Goal: Task Accomplishment & Management: Complete application form

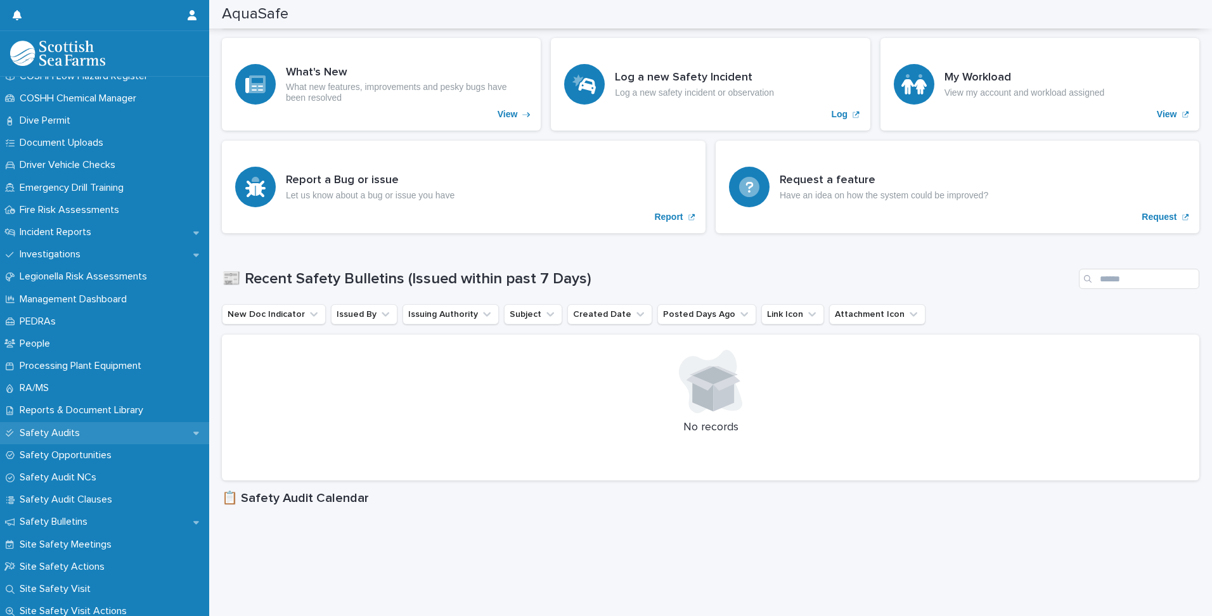
scroll to position [380, 0]
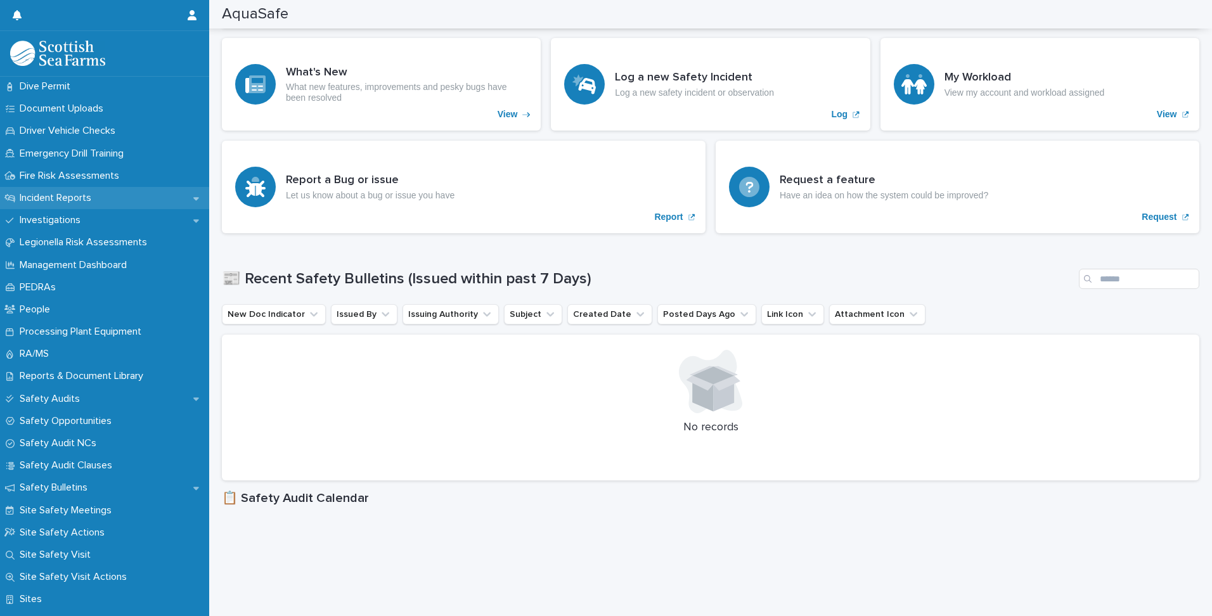
click at [75, 198] on p "Incident Reports" at bounding box center [58, 198] width 87 height 12
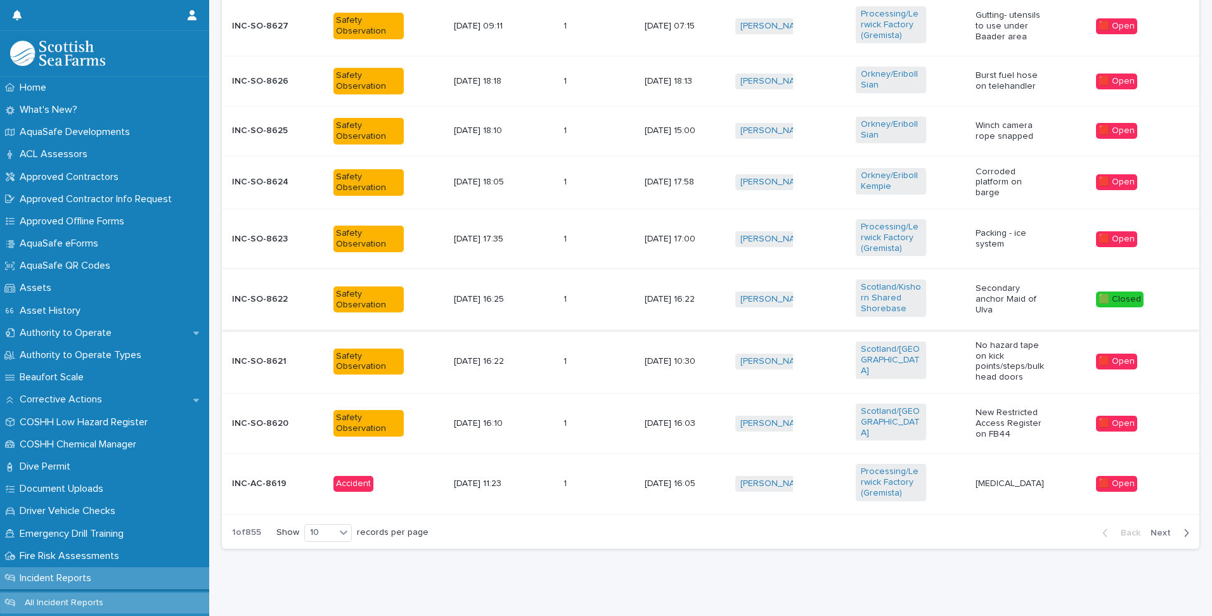
scroll to position [578, 0]
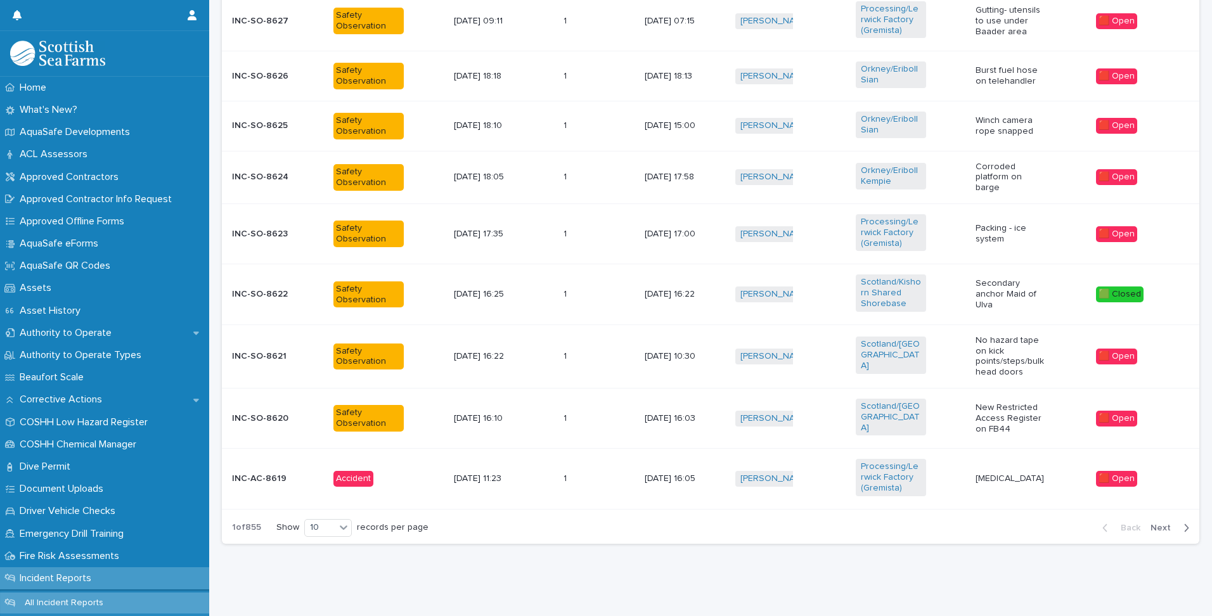
click at [695, 179] on p "[DATE] 17:58" at bounding box center [680, 177] width 70 height 11
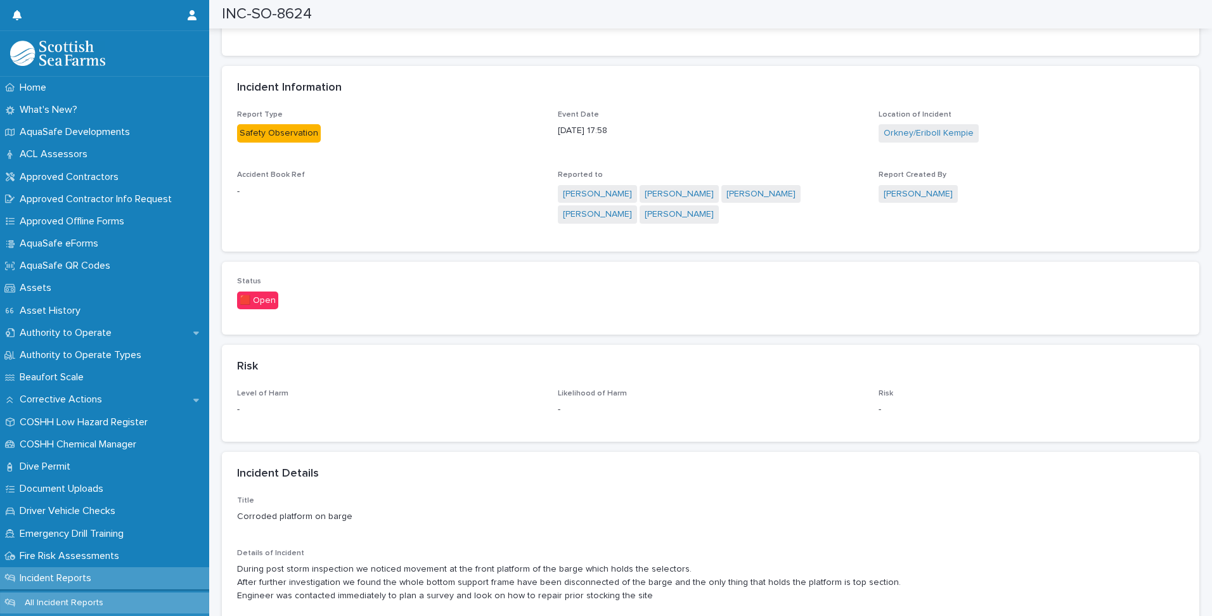
scroll to position [380, 0]
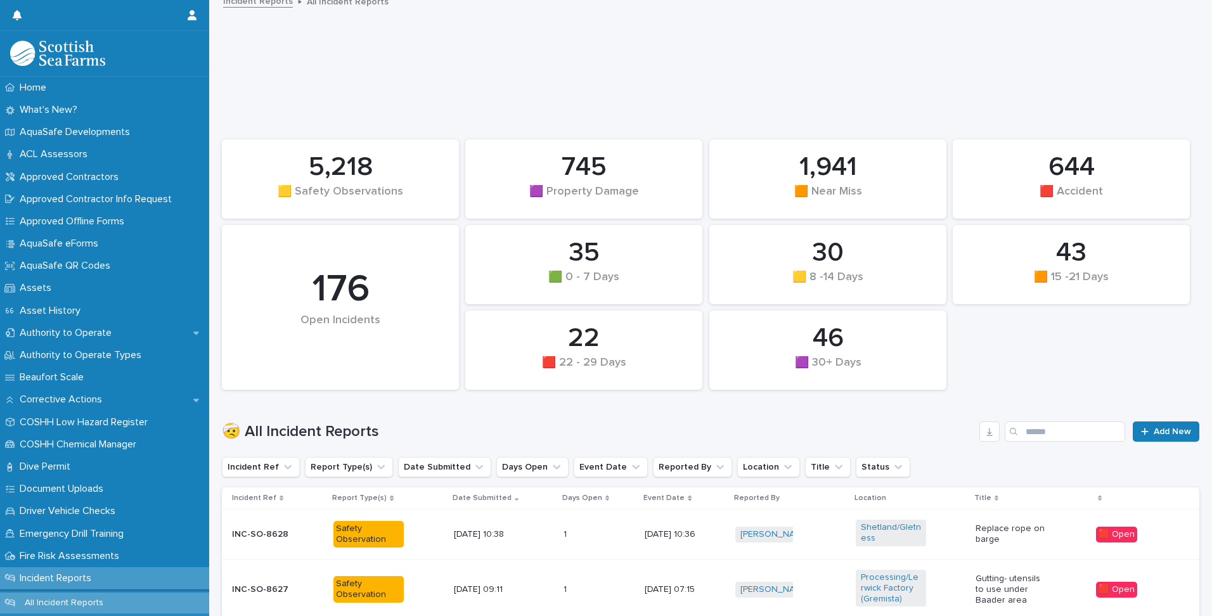
scroll to position [326, 0]
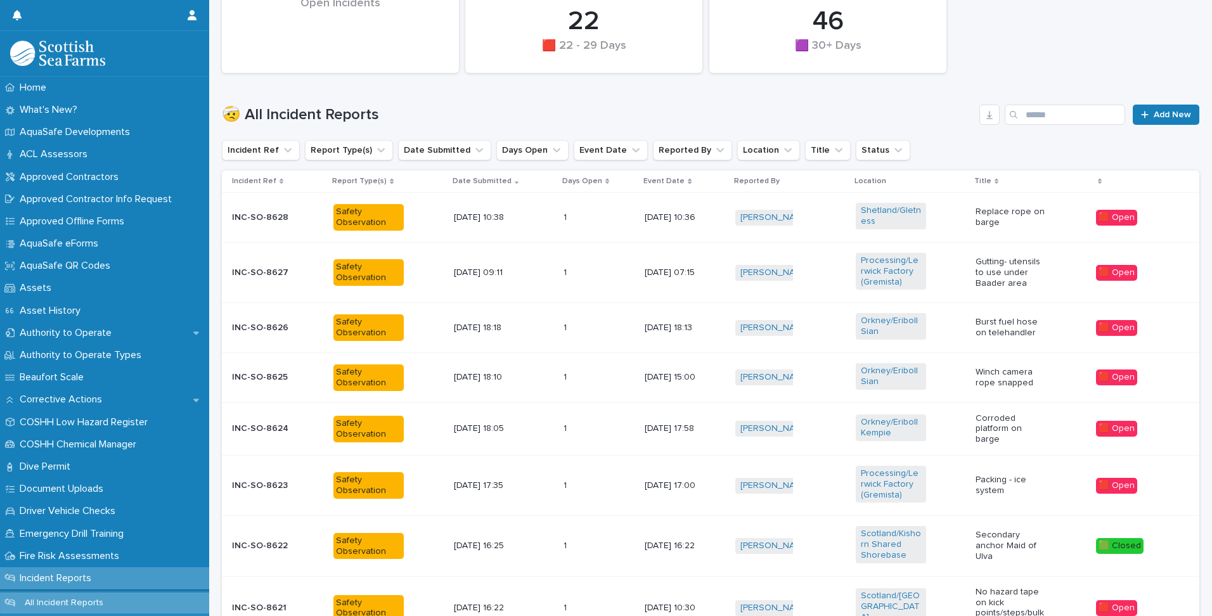
click at [645, 378] on p "[DATE] 15:00" at bounding box center [680, 377] width 70 height 11
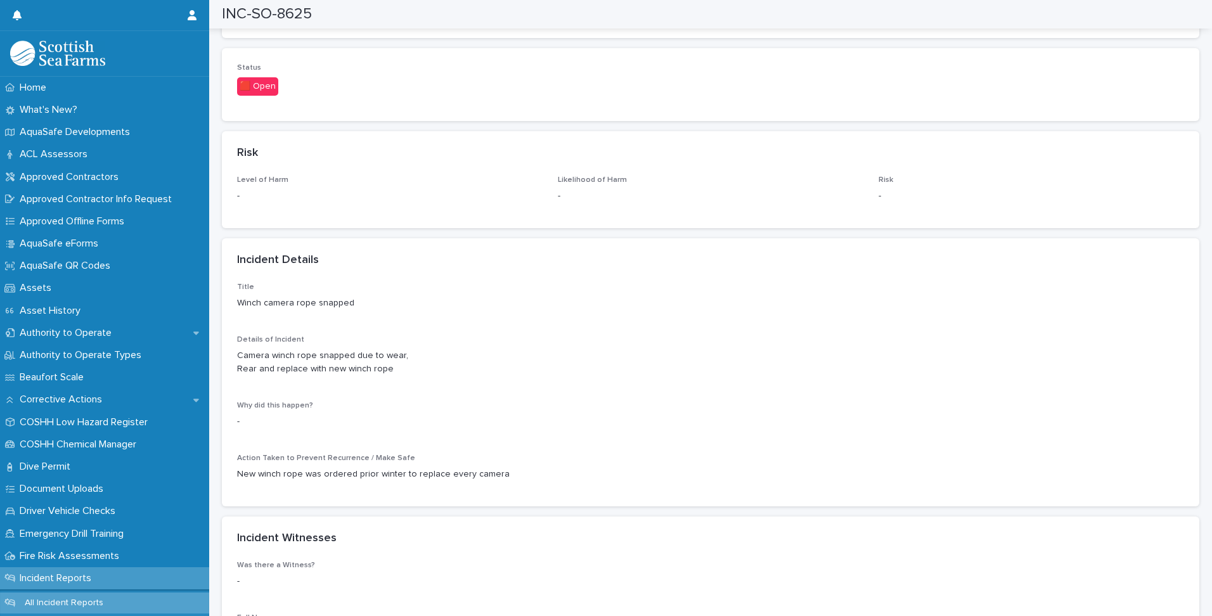
scroll to position [571, 0]
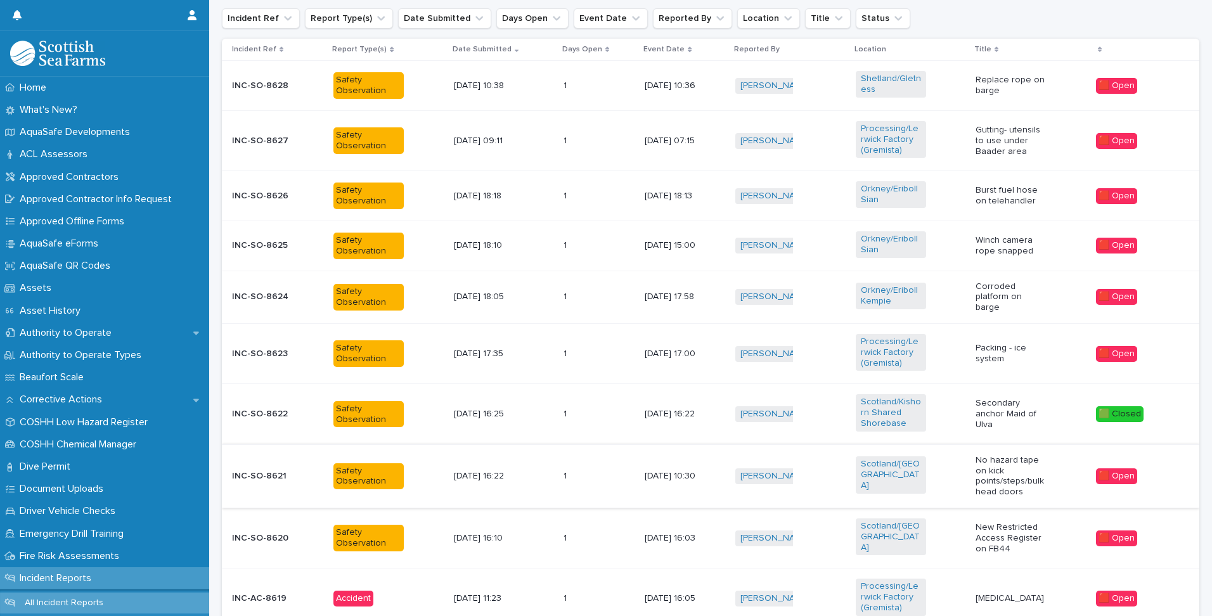
scroll to position [578, 0]
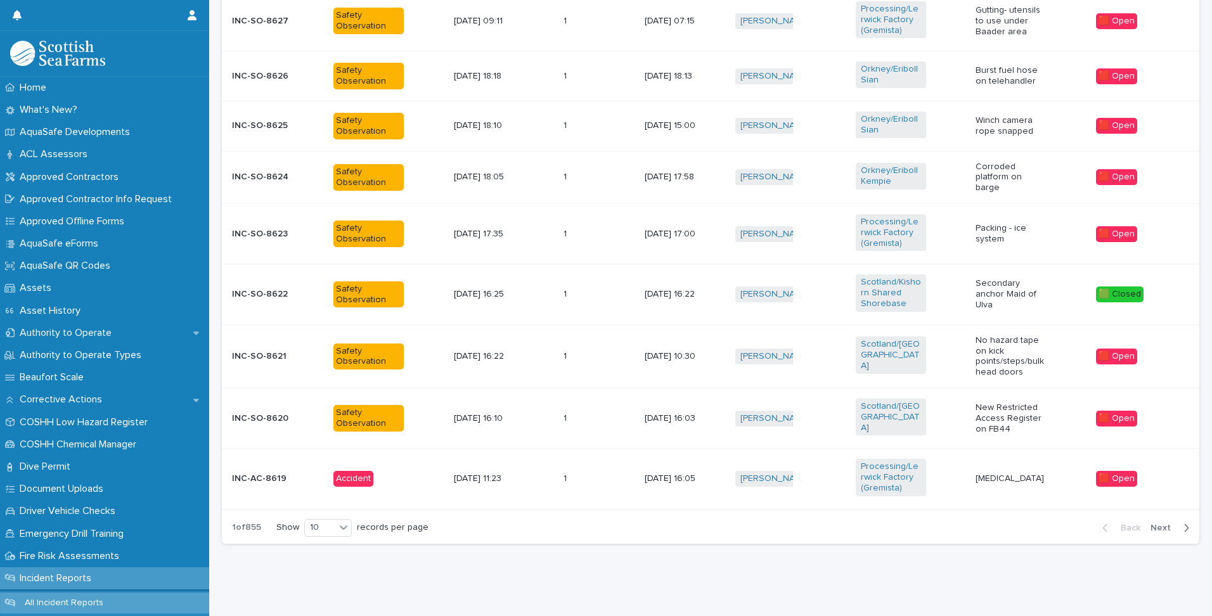
click at [1178, 522] on div "button" at bounding box center [1183, 527] width 11 height 11
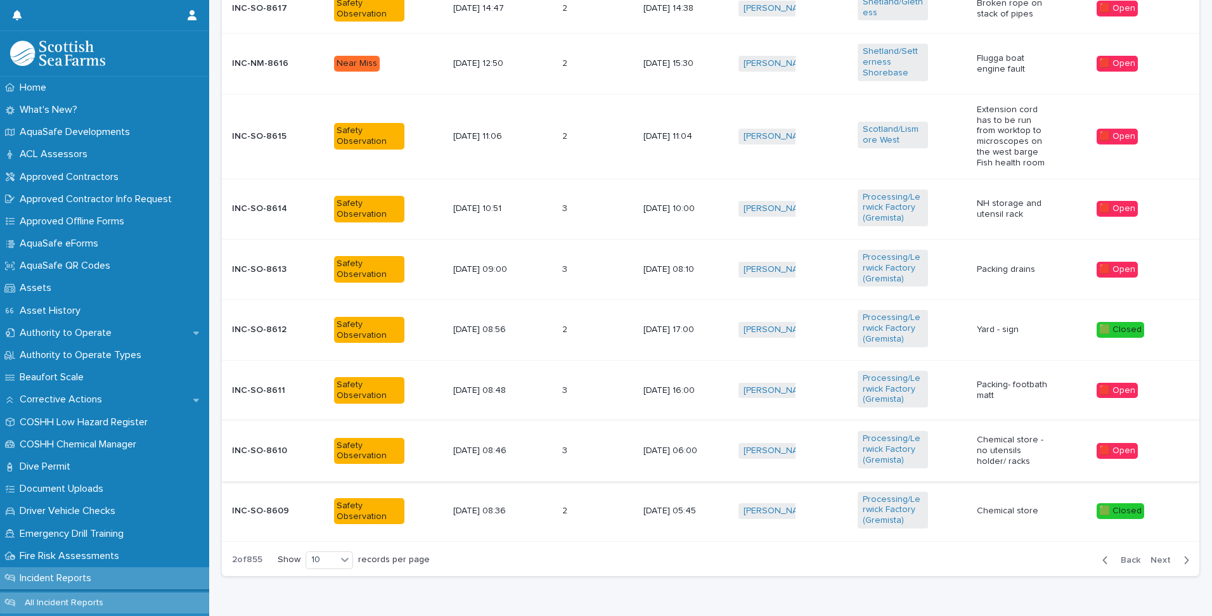
scroll to position [631, 0]
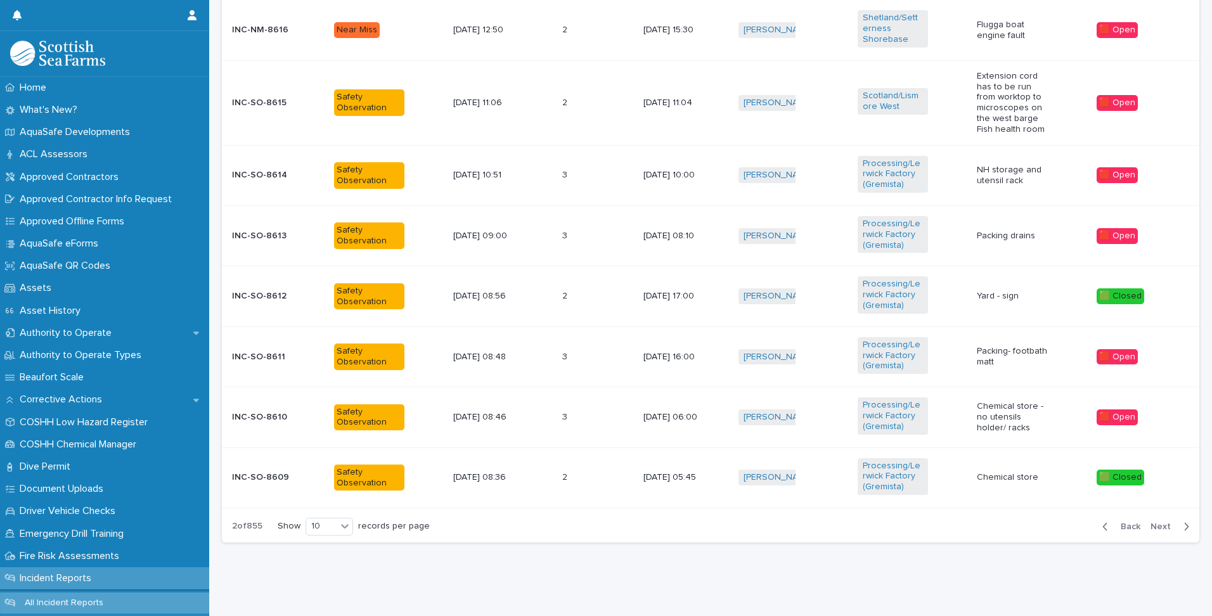
click at [1163, 522] on span "Next" at bounding box center [1165, 526] width 28 height 9
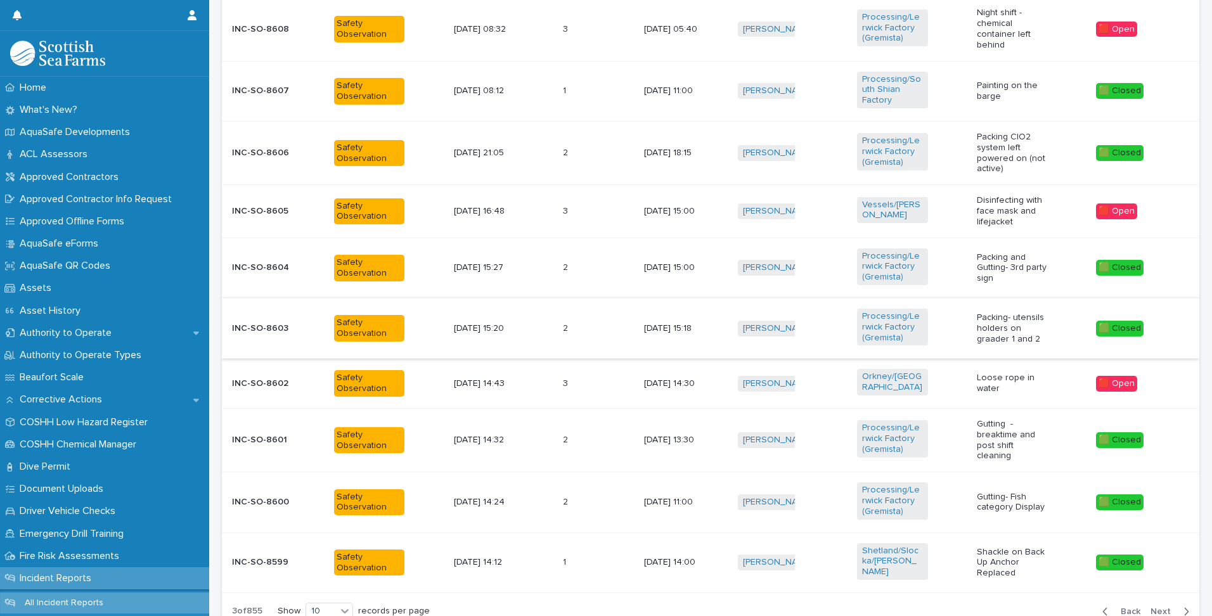
scroll to position [543, 0]
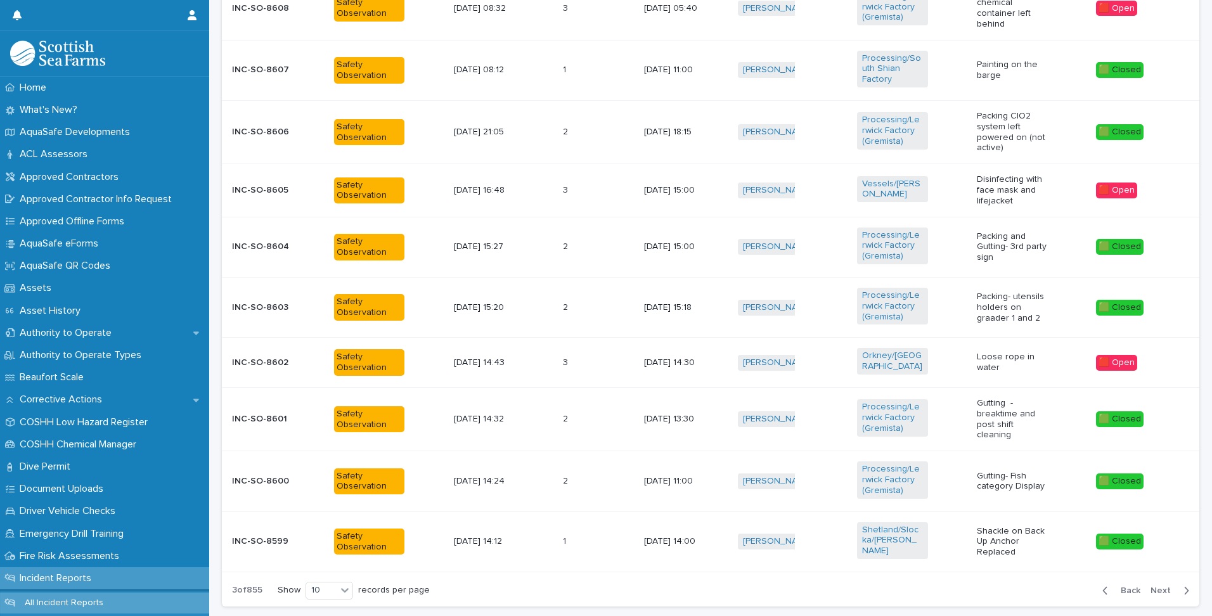
click at [830, 368] on div "[PERSON_NAME] + 0" at bounding box center [792, 363] width 109 height 26
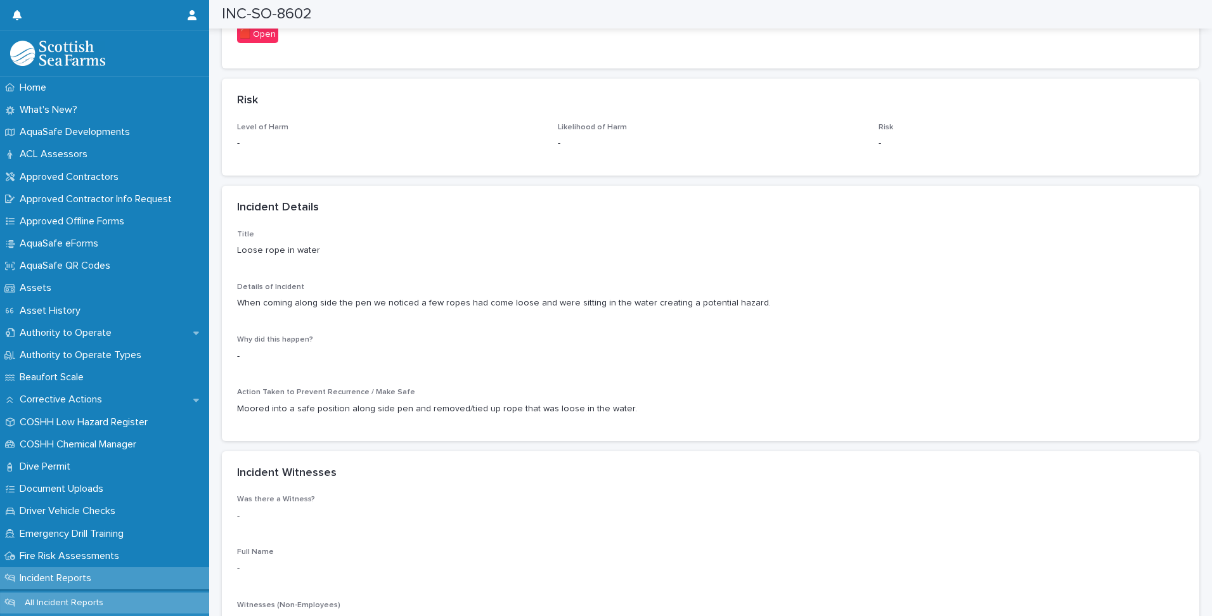
scroll to position [887, 0]
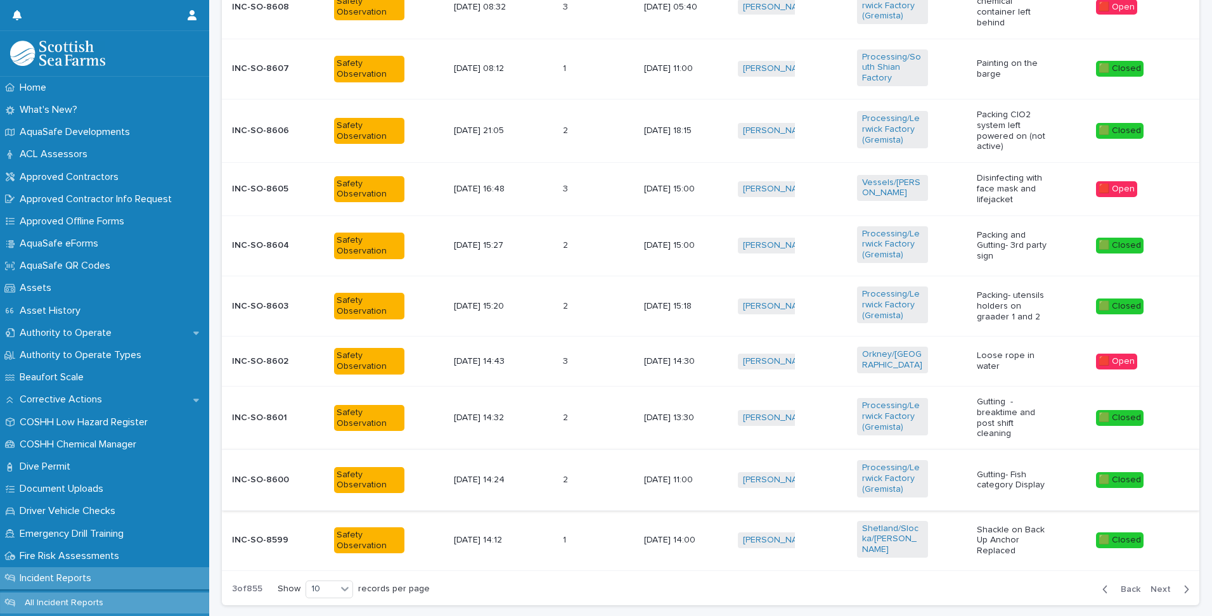
scroll to position [606, 0]
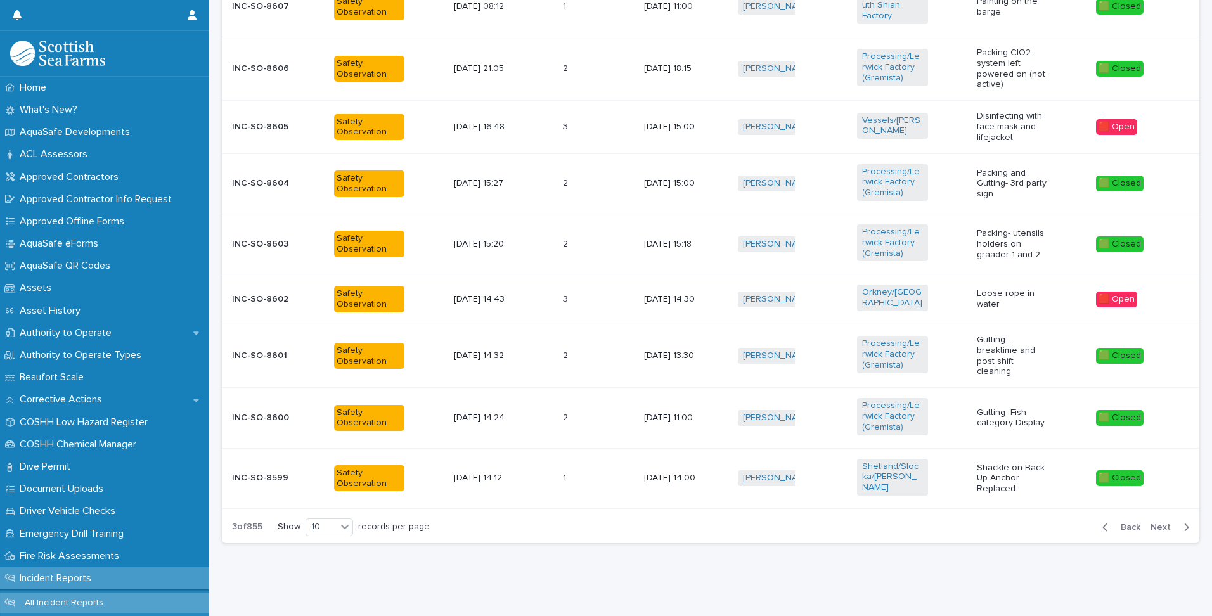
click at [1158, 523] on span "Next" at bounding box center [1165, 527] width 28 height 9
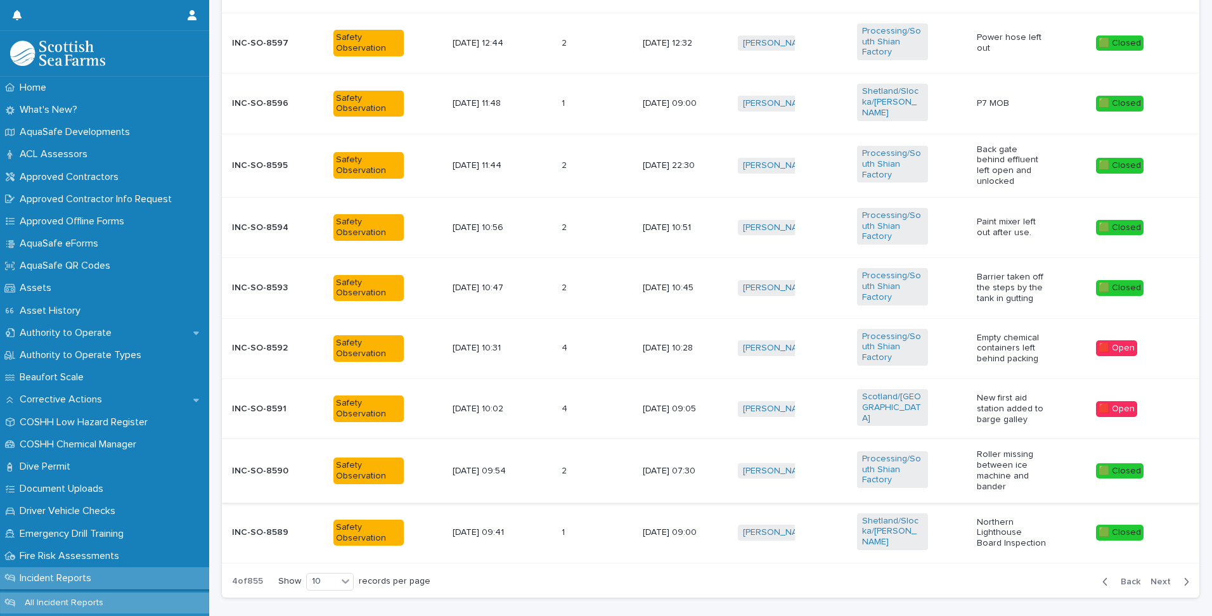
scroll to position [602, 0]
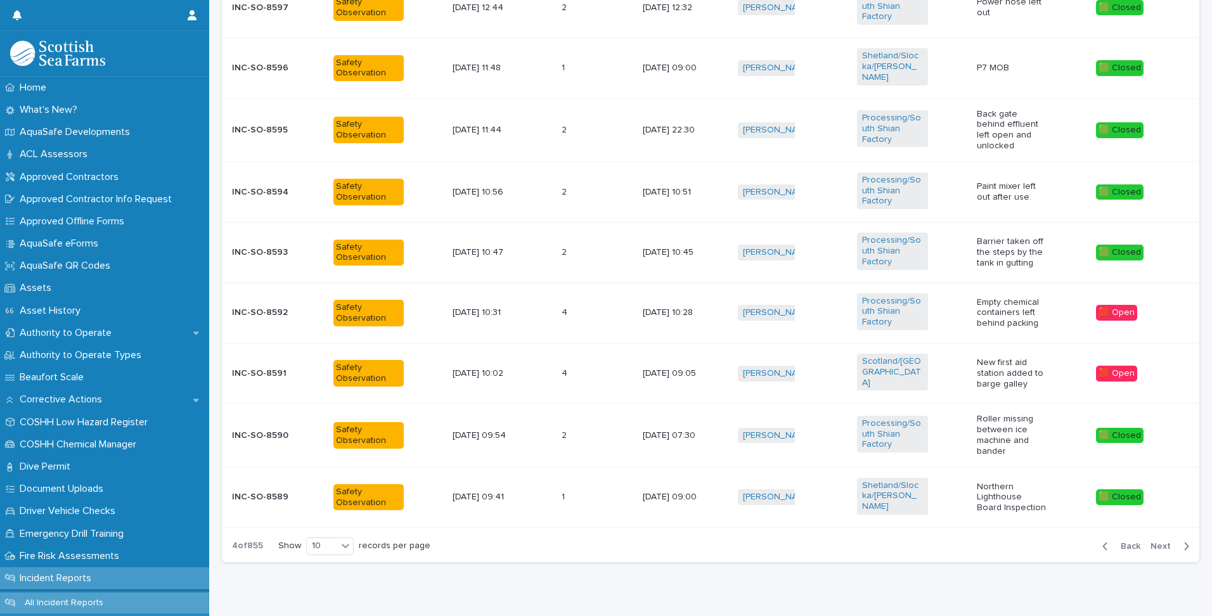
click at [1155, 542] on span "Next" at bounding box center [1165, 546] width 28 height 9
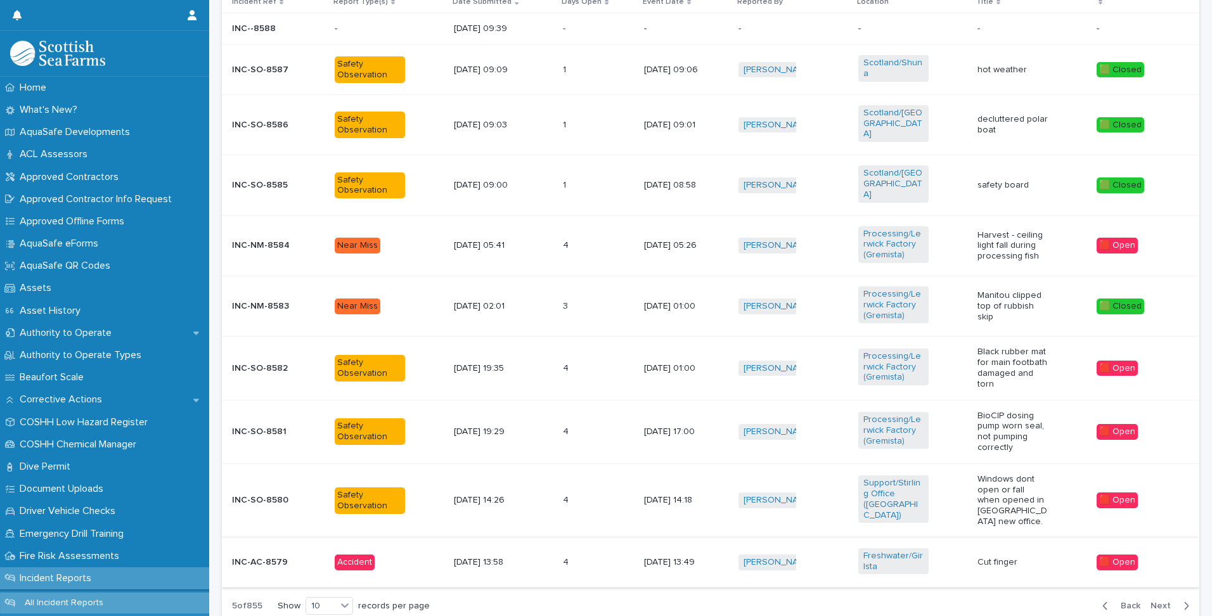
scroll to position [563, 0]
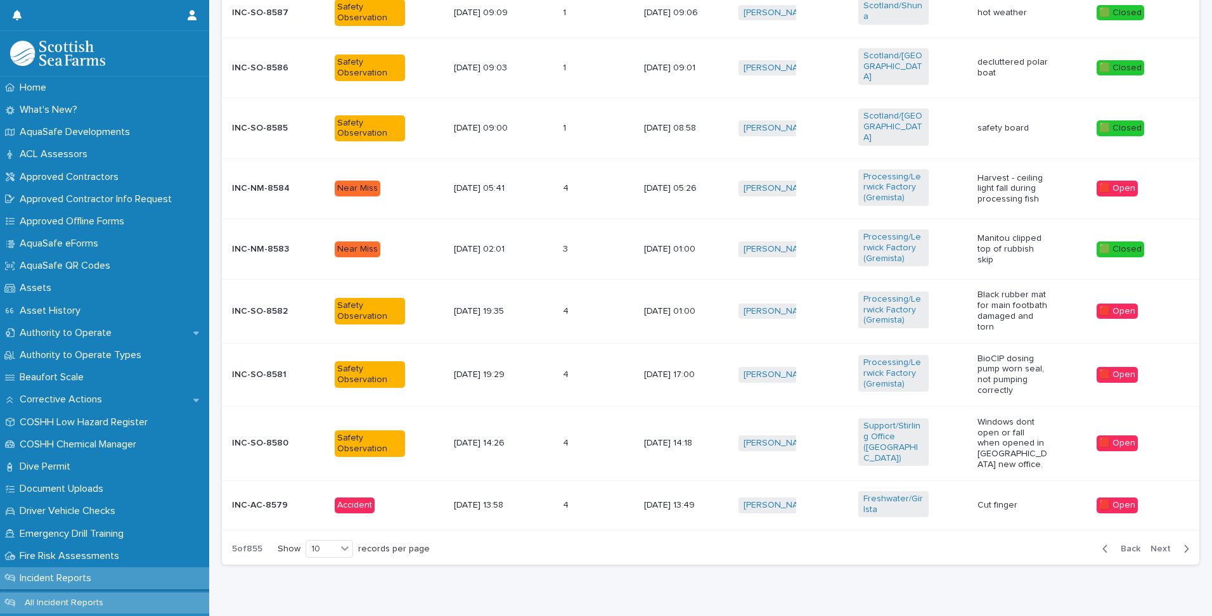
click at [1151, 545] on span "Next" at bounding box center [1165, 549] width 28 height 9
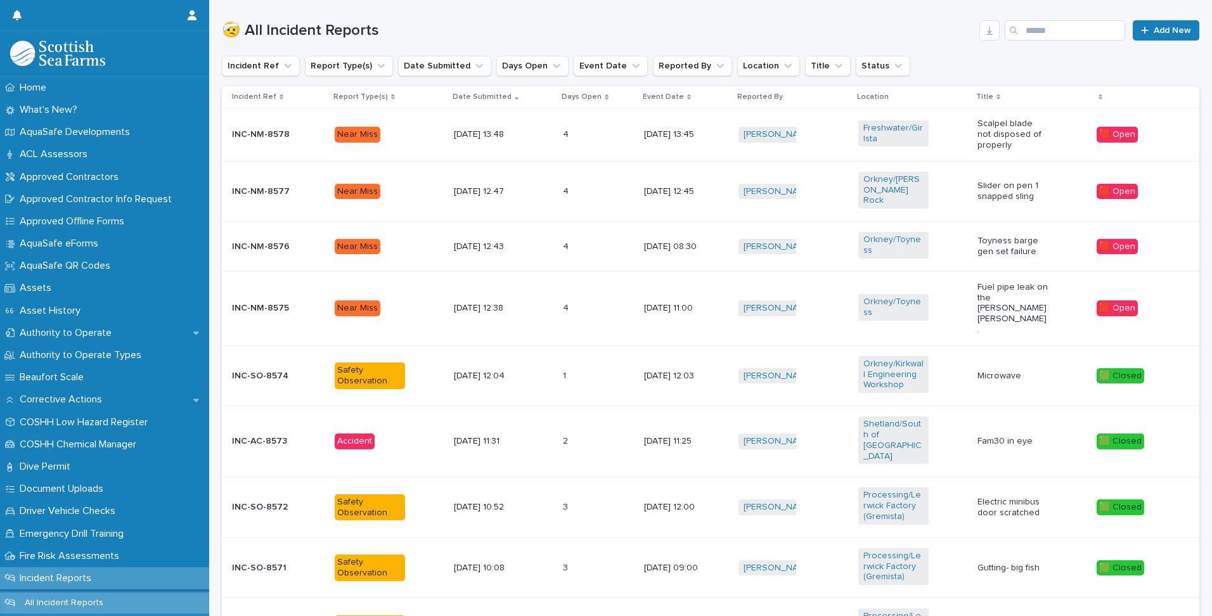
scroll to position [391, 0]
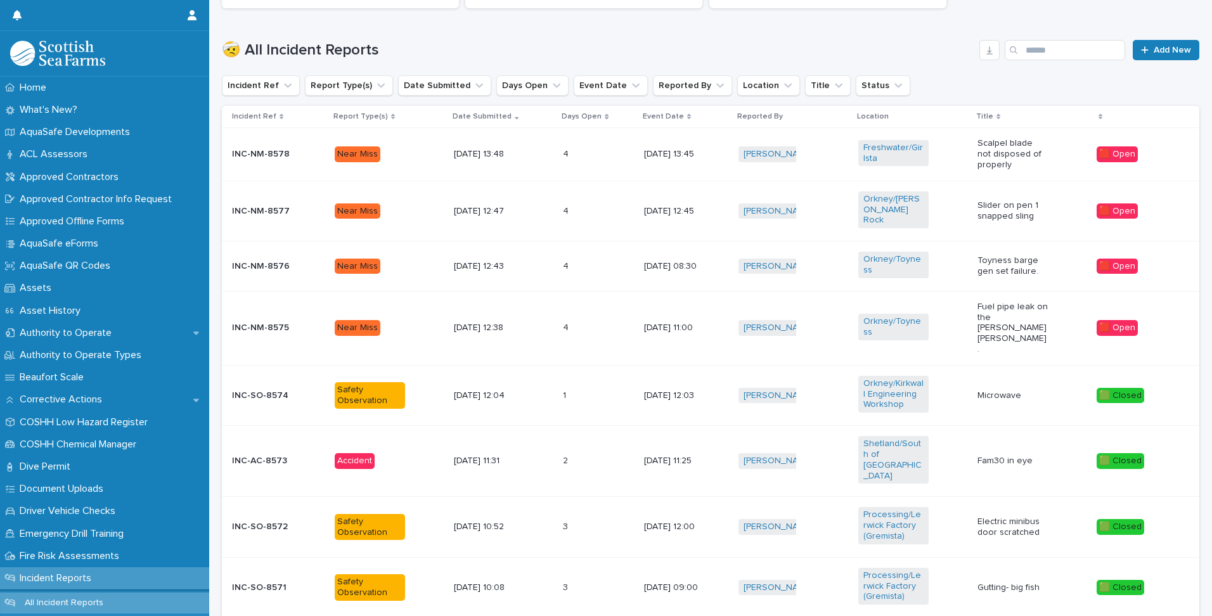
click at [720, 294] on td "[DATE] 11:00" at bounding box center [686, 328] width 94 height 74
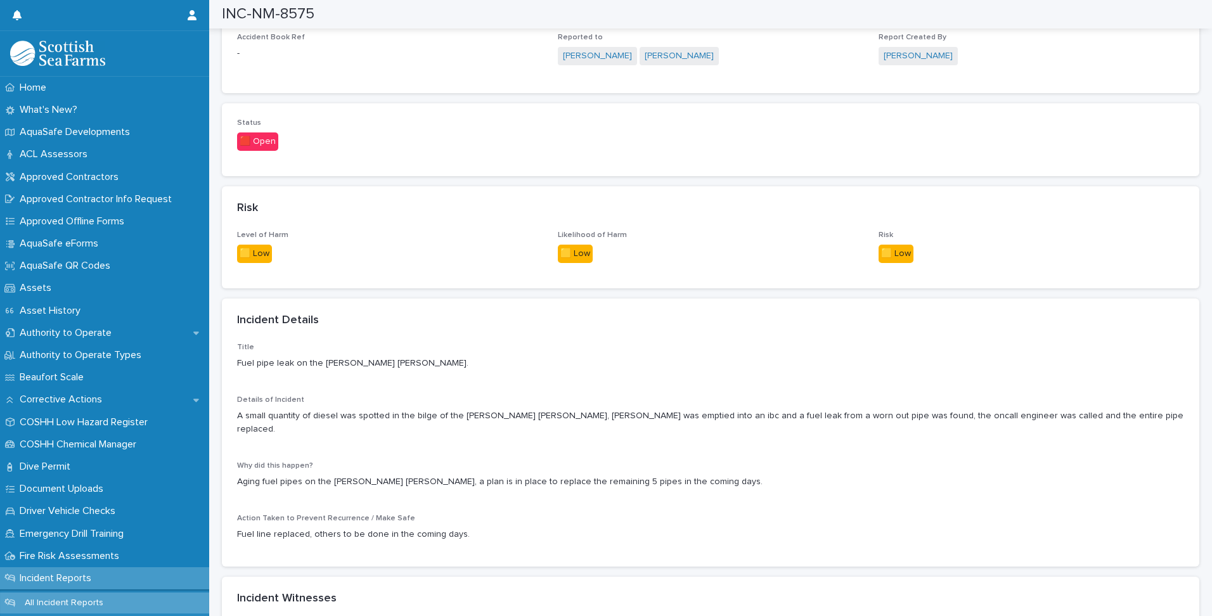
scroll to position [824, 0]
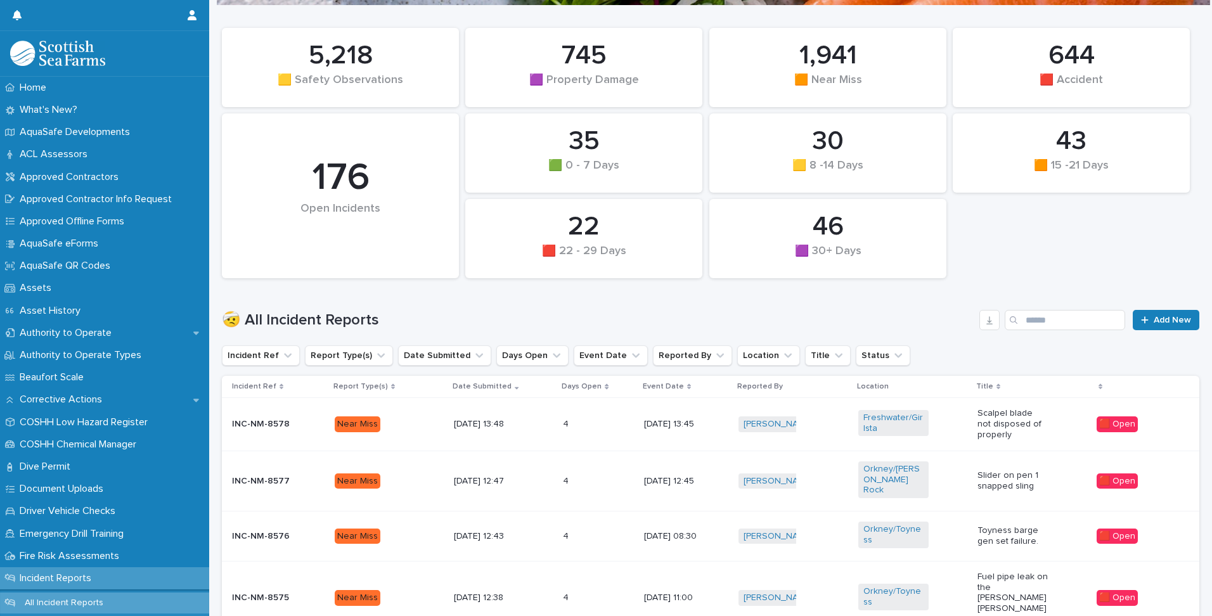
scroll to position [326, 0]
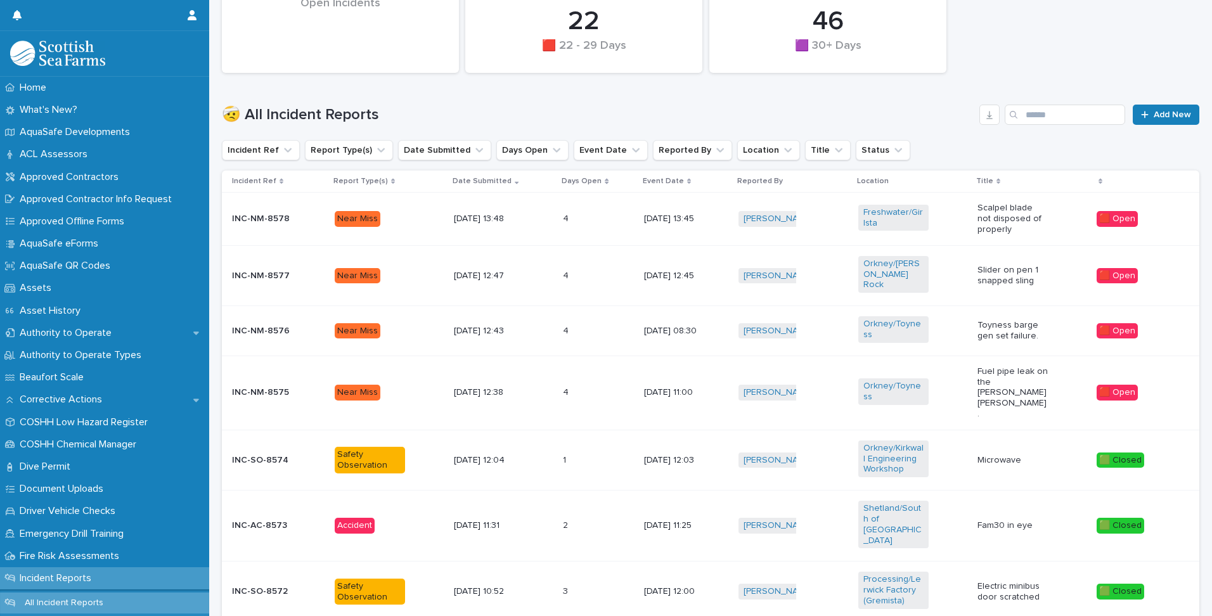
click at [834, 320] on div "[PERSON_NAME] + 0" at bounding box center [793, 331] width 109 height 26
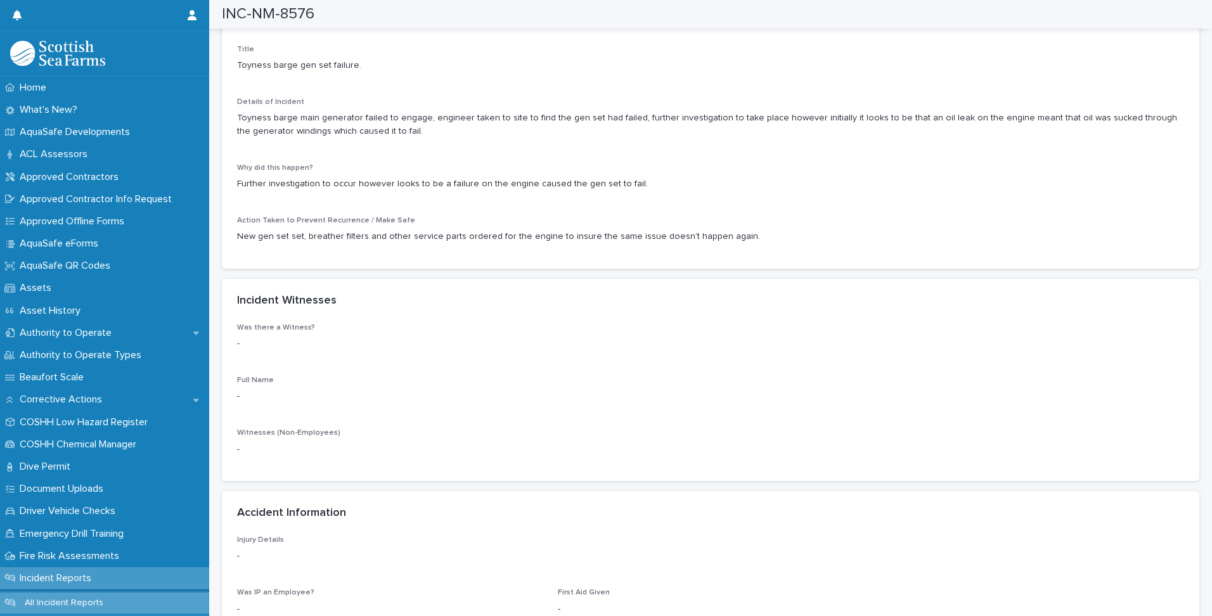
scroll to position [887, 0]
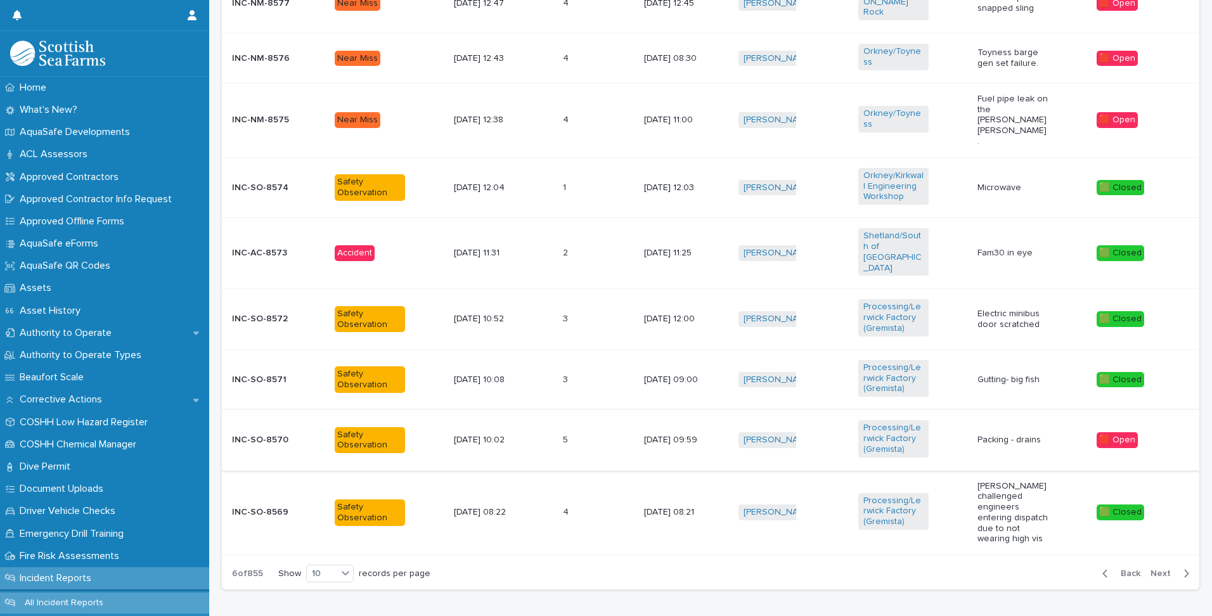
scroll to position [600, 0]
click at [1158, 569] on span "Next" at bounding box center [1165, 573] width 28 height 9
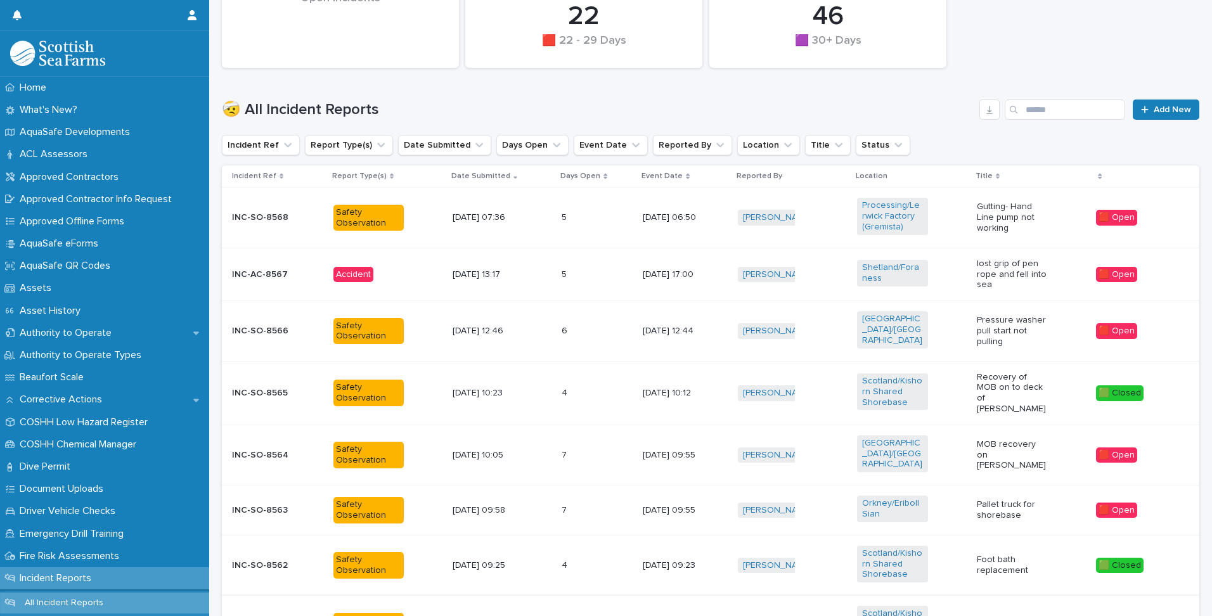
scroll to position [586, 0]
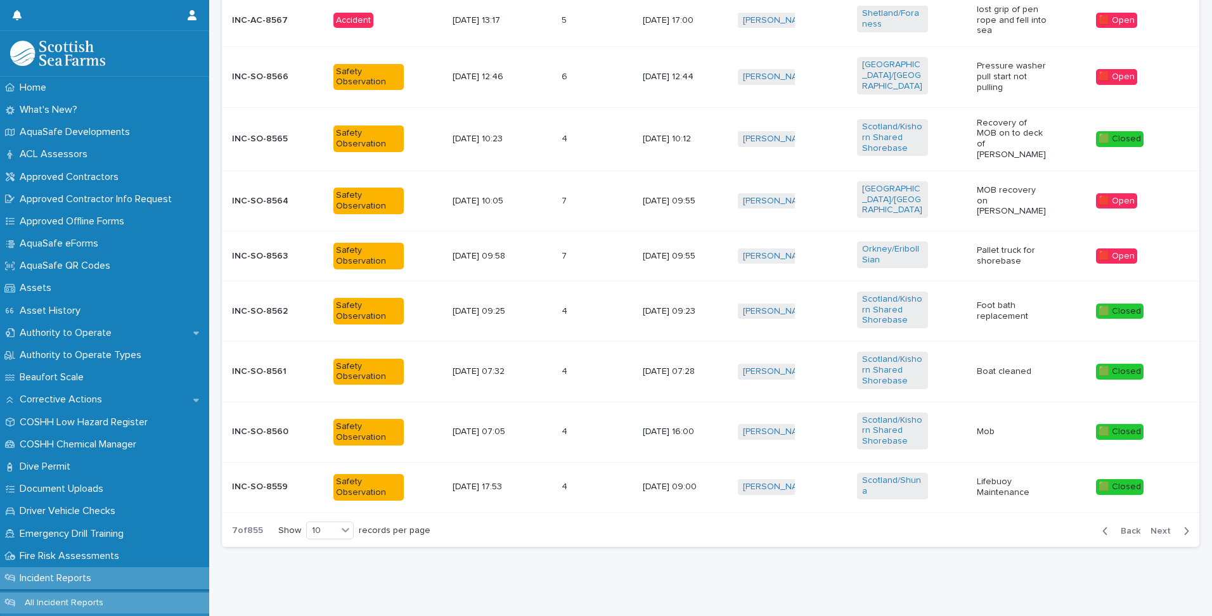
click at [1154, 527] on span "Next" at bounding box center [1165, 531] width 28 height 9
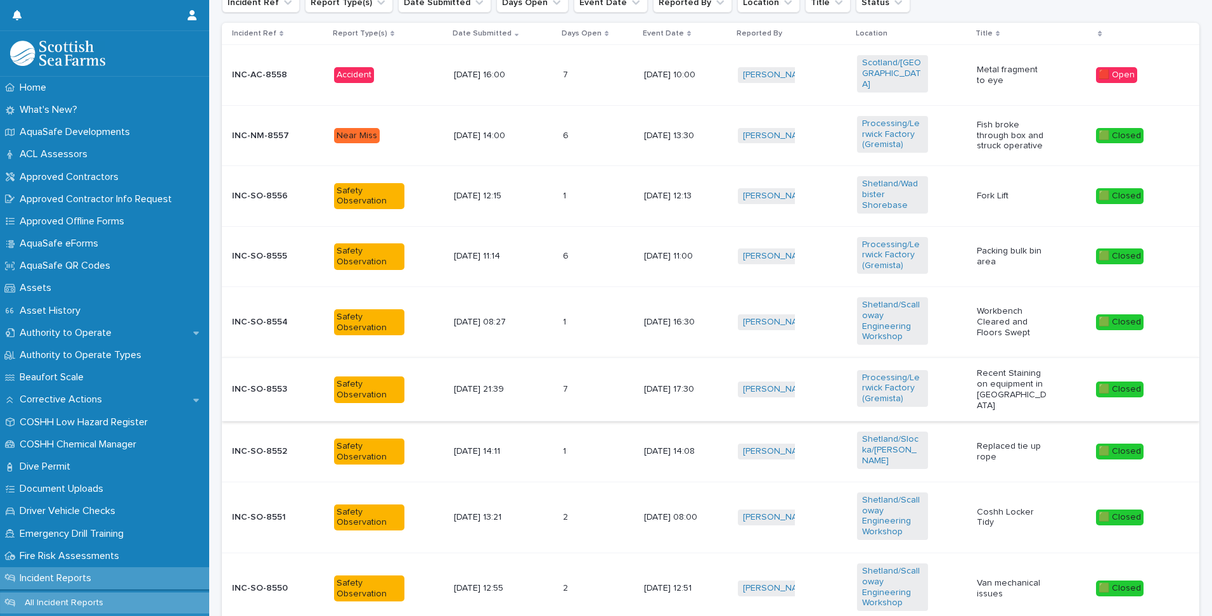
scroll to position [650, 0]
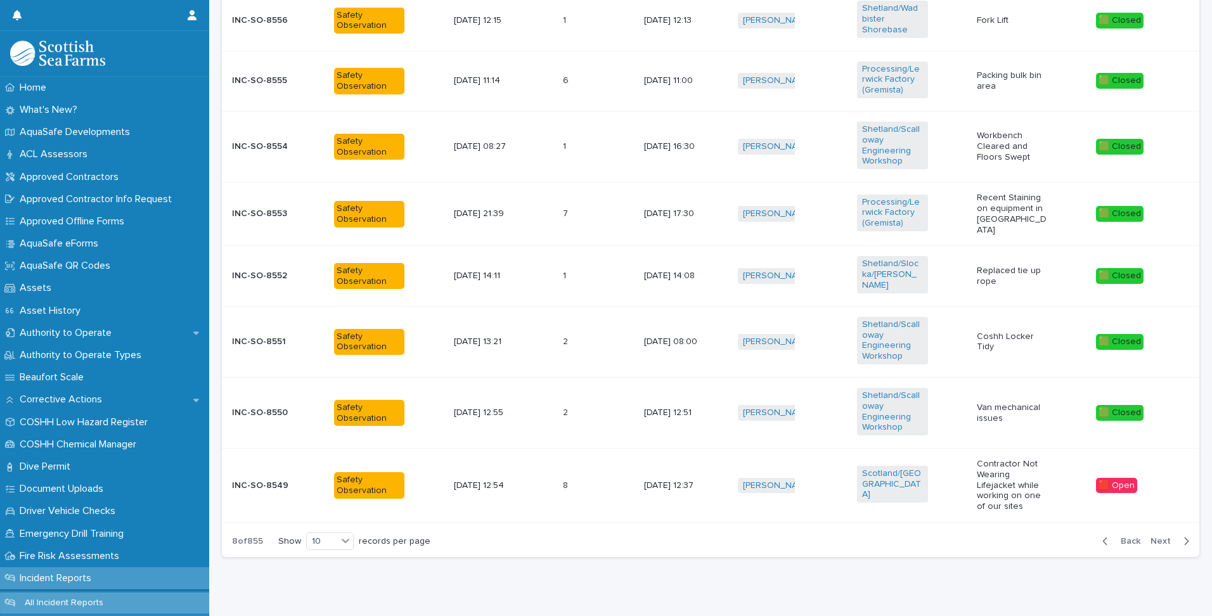
click at [1152, 537] on span "Next" at bounding box center [1165, 541] width 28 height 9
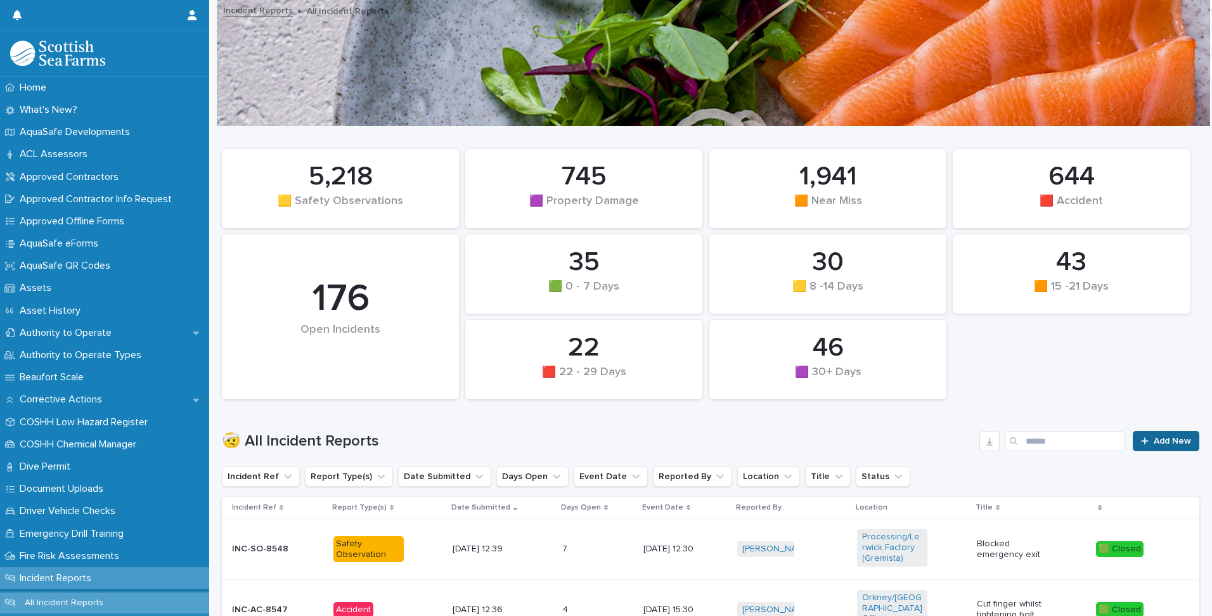
click at [1154, 447] on link "Add New" at bounding box center [1166, 441] width 67 height 20
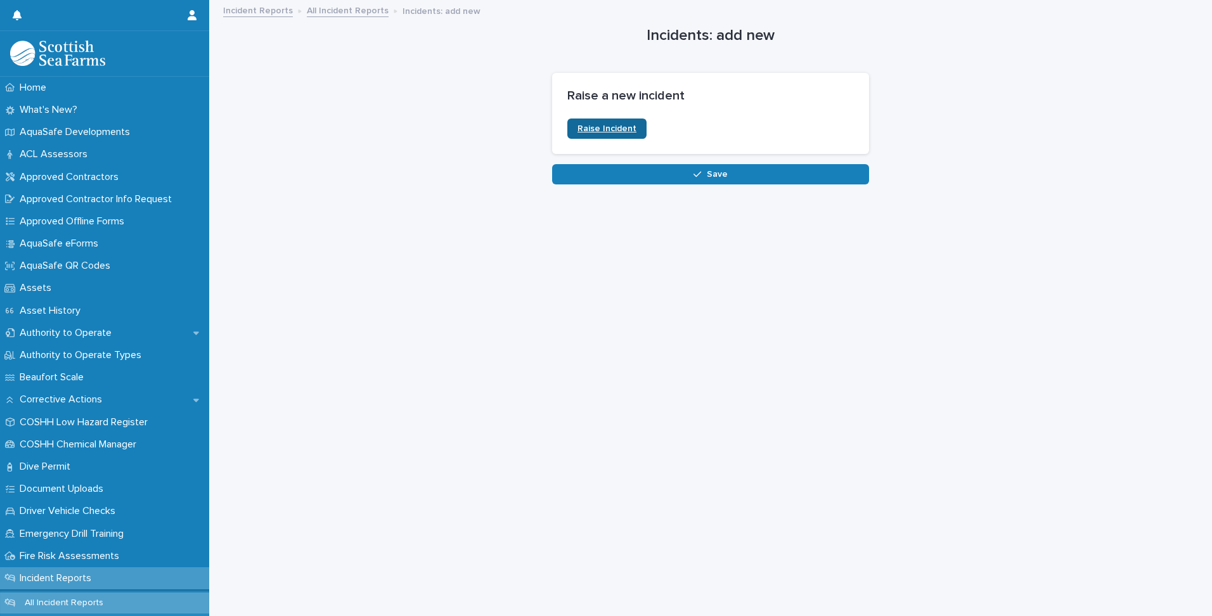
click at [623, 126] on span "Raise Incident" at bounding box center [607, 128] width 59 height 9
